Goal: Task Accomplishment & Management: Complete application form

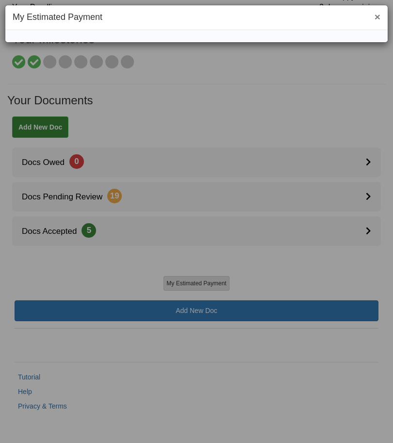
scroll to position [51, 0]
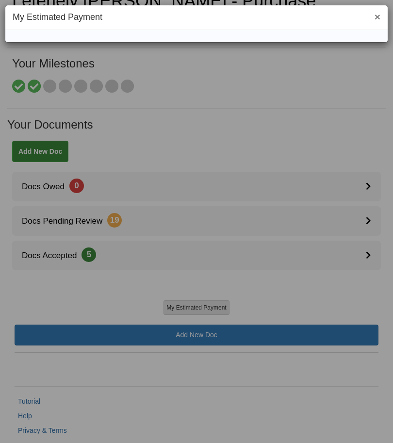
click at [35, 139] on div "× My Estimated Payment" at bounding box center [196, 221] width 393 height 443
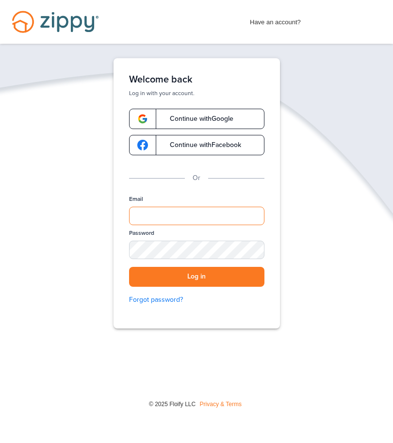
click at [155, 217] on input "Email" at bounding box center [196, 216] width 135 height 18
type input "**********"
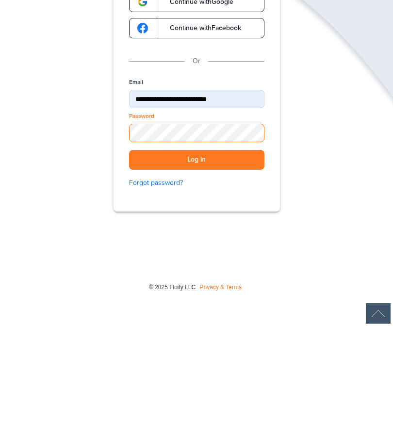
scroll to position [44, 0]
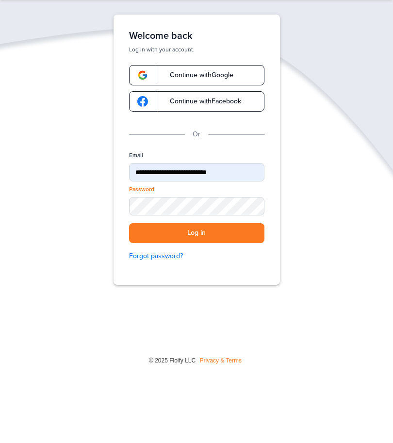
click at [143, 254] on link "Forgot password?" at bounding box center [196, 256] width 135 height 11
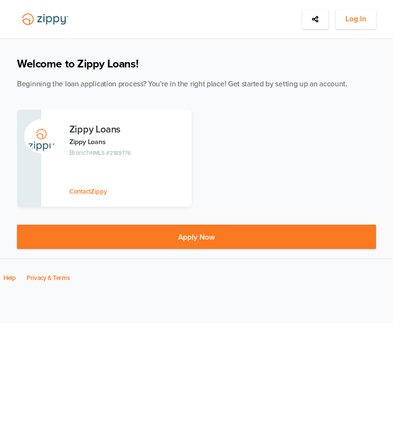
click at [57, 186] on div "Zippy Loans Zippy Loans Branch NMLS #2189776 Contact Zippy Direct: [PHONE_NUMBE…" at bounding box center [104, 158] width 175 height 97
click at [70, 167] on div "Zippy Loans Zippy Loans Branch NMLS #2189776 Contact Zippy Direct: [PHONE_NUMBE…" at bounding box center [128, 158] width 119 height 97
click at [61, 168] on div "Zippy Loans Zippy Loans Branch NMLS #2189776 Contact Zippy Direct: [PHONE_NUMBE…" at bounding box center [104, 158] width 175 height 97
click at [359, 16] on span "Log In" at bounding box center [355, 19] width 21 height 12
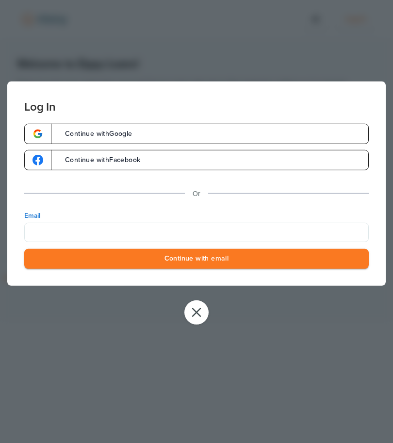
click at [61, 229] on input "Email" at bounding box center [196, 232] width 344 height 19
type input "**********"
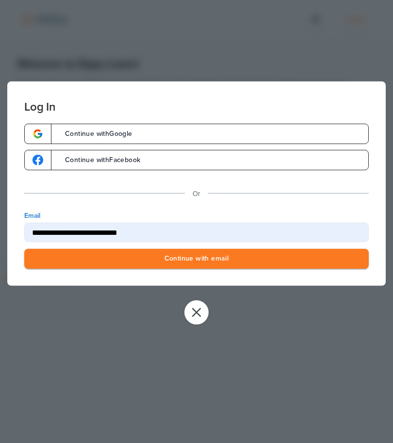
click at [72, 260] on button "Continue with email" at bounding box center [196, 259] width 344 height 20
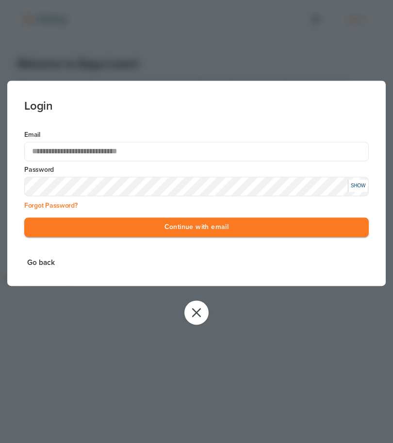
click at [97, 226] on button "Continue with email" at bounding box center [196, 227] width 344 height 20
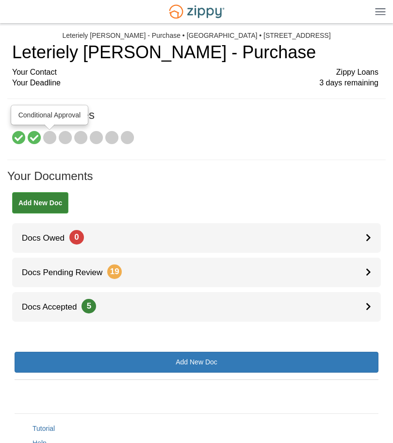
click at [57, 141] on icon at bounding box center [50, 138] width 14 height 14
click at [70, 141] on icon at bounding box center [66, 138] width 14 height 14
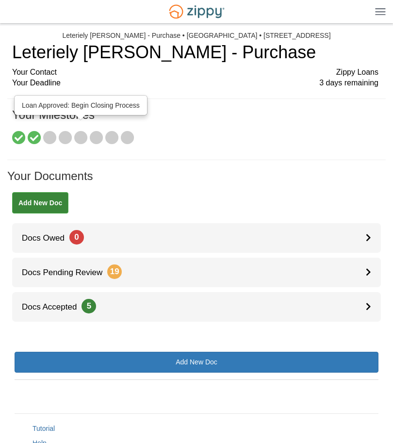
click at [80, 143] on icon at bounding box center [81, 138] width 14 height 14
click at [94, 143] on icon at bounding box center [97, 138] width 14 height 14
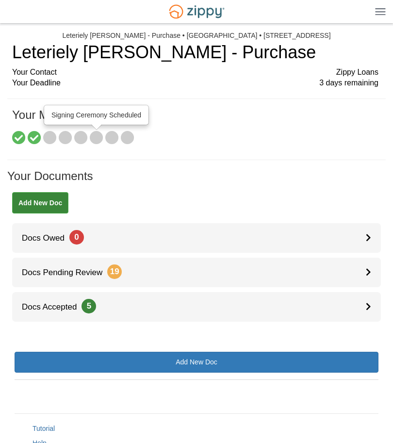
click at [109, 144] on span at bounding box center [112, 138] width 14 height 15
click at [118, 144] on span at bounding box center [112, 138] width 14 height 15
click at [123, 137] on icon at bounding box center [128, 138] width 14 height 14
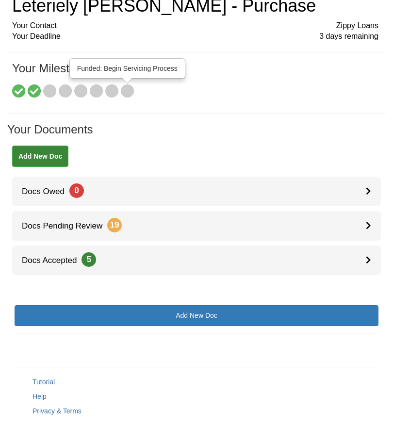
scroll to position [51, 0]
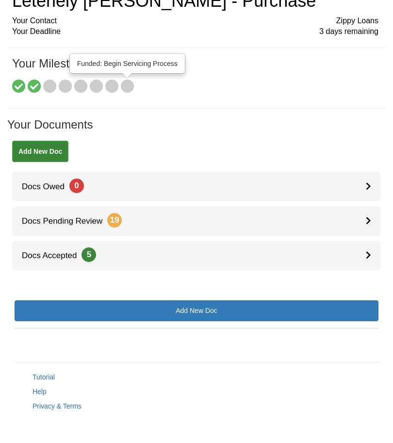
click at [35, 222] on span "Docs Pending Review 19" at bounding box center [67, 220] width 110 height 9
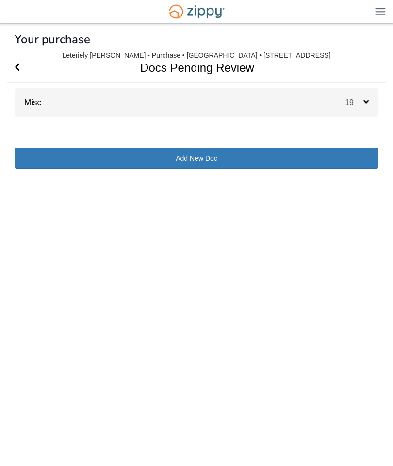
click at [40, 108] on div "Misc 19" at bounding box center [197, 103] width 364 height 30
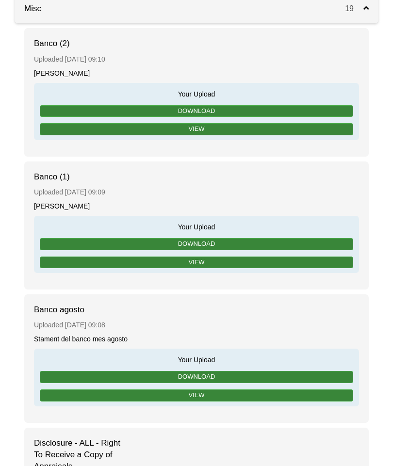
scroll to position [86, 0]
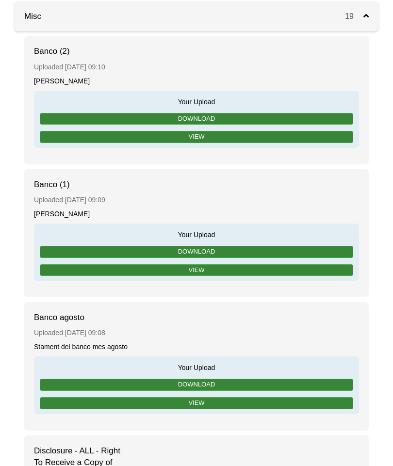
click at [102, 256] on link "Download" at bounding box center [196, 252] width 313 height 12
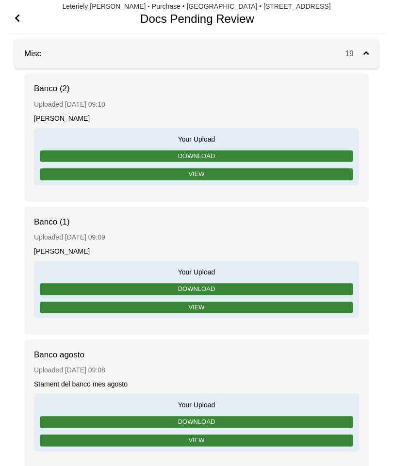
scroll to position [47, 0]
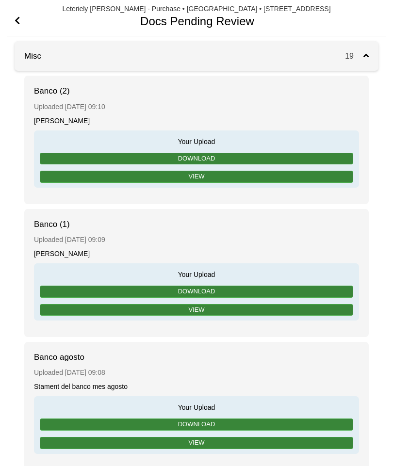
click at [78, 171] on link "View" at bounding box center [196, 177] width 313 height 12
